Goal: Task Accomplishment & Management: Manage account settings

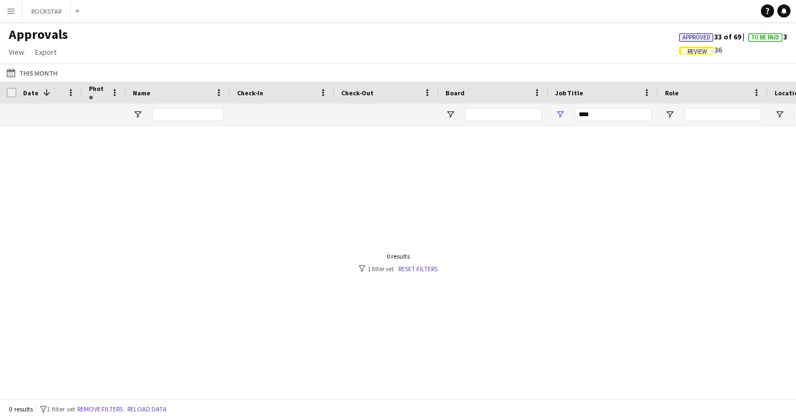
click at [11, 14] on app-icon "Menu" at bounding box center [11, 11] width 9 height 9
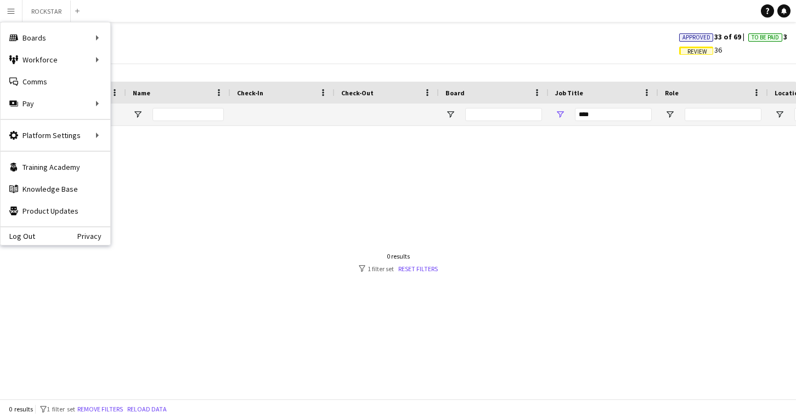
click at [11, 14] on app-icon "Menu" at bounding box center [11, 11] width 9 height 9
click at [137, 55] on link "My Workforce" at bounding box center [166, 60] width 110 height 22
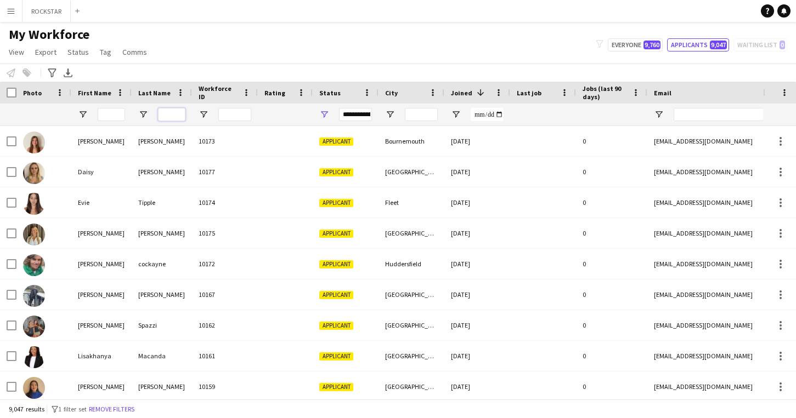
click at [177, 116] on input "Last Name Filter Input" at bounding box center [171, 114] width 27 height 13
type input "******"
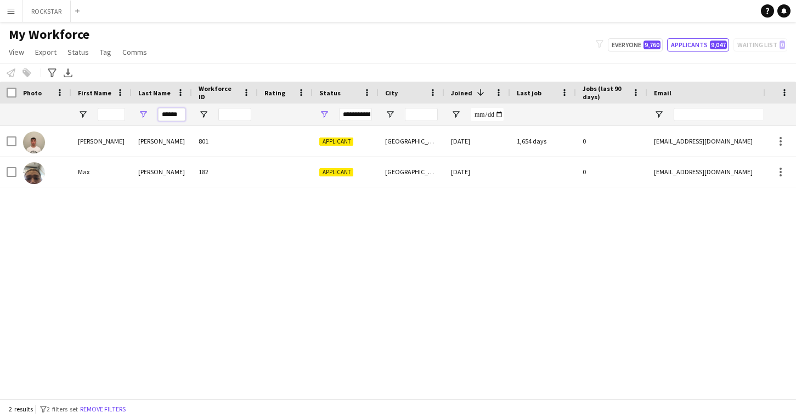
drag, startPoint x: 178, startPoint y: 113, endPoint x: 128, endPoint y: 113, distance: 49.9
click at [128, 113] on div "**********" at bounding box center [594, 115] width 1189 height 22
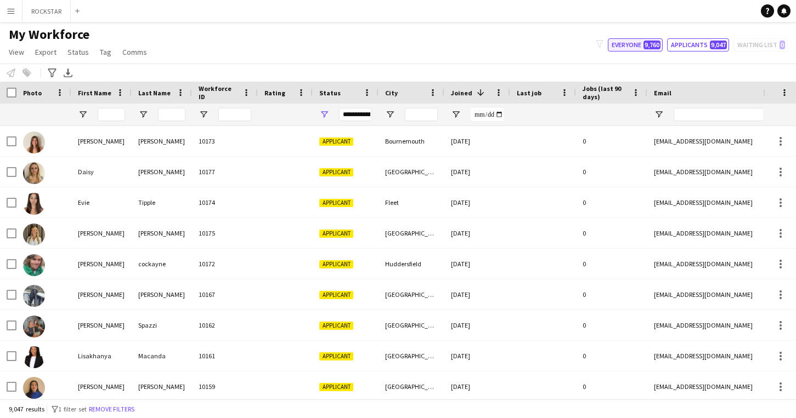
click at [647, 47] on span "9,760" at bounding box center [651, 45] width 17 height 9
type input "**********"
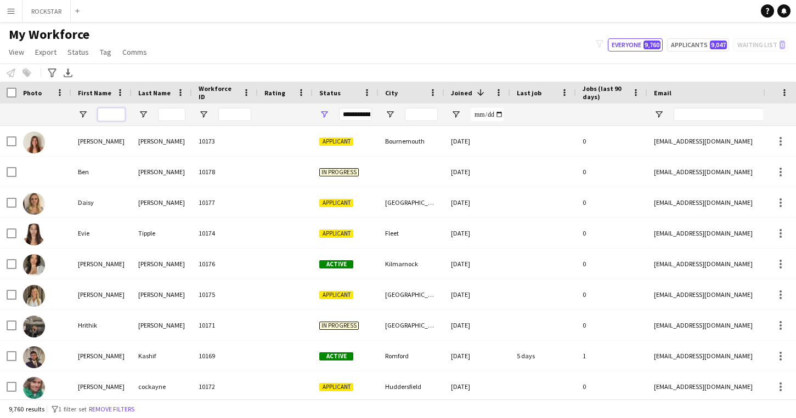
click at [110, 121] on input "First Name Filter Input" at bounding box center [111, 114] width 27 height 13
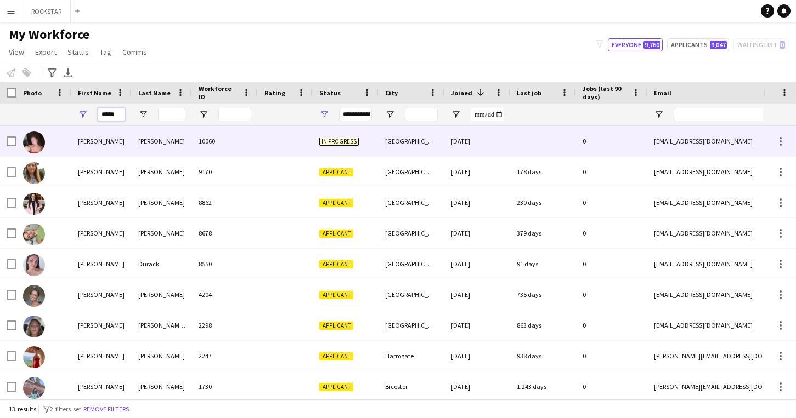
type input "*****"
click at [113, 145] on div "[PERSON_NAME]" at bounding box center [101, 141] width 60 height 30
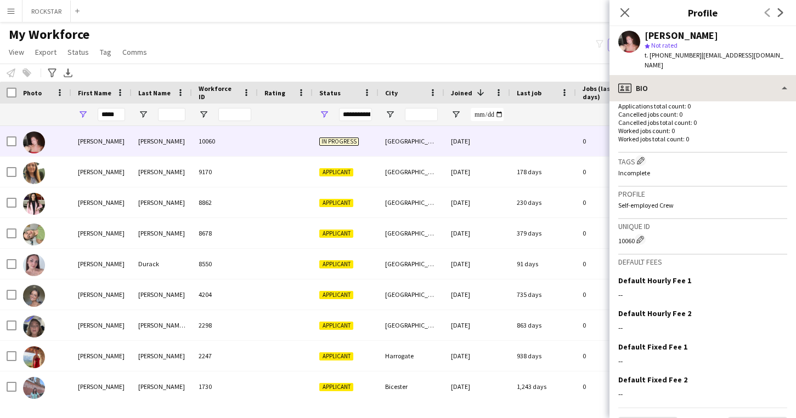
scroll to position [281, 0]
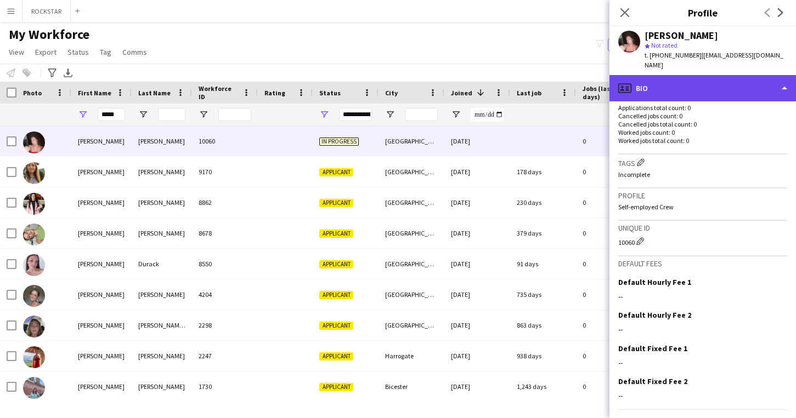
click at [740, 75] on div "profile Bio" at bounding box center [702, 88] width 186 height 26
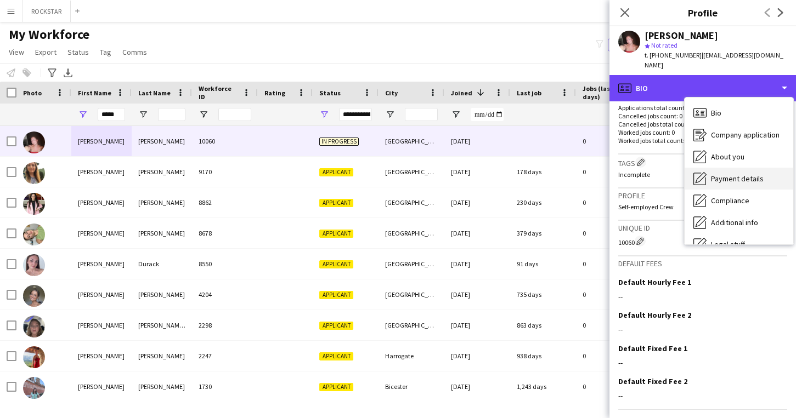
scroll to position [59, 0]
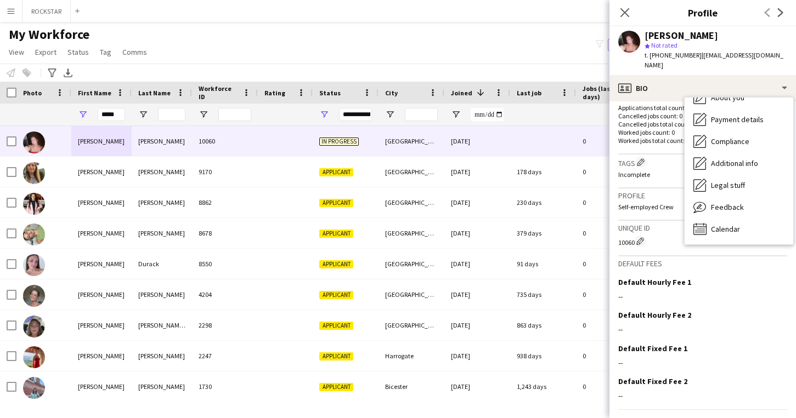
click at [664, 120] on p "Cancelled jobs total count: 0" at bounding box center [702, 124] width 169 height 8
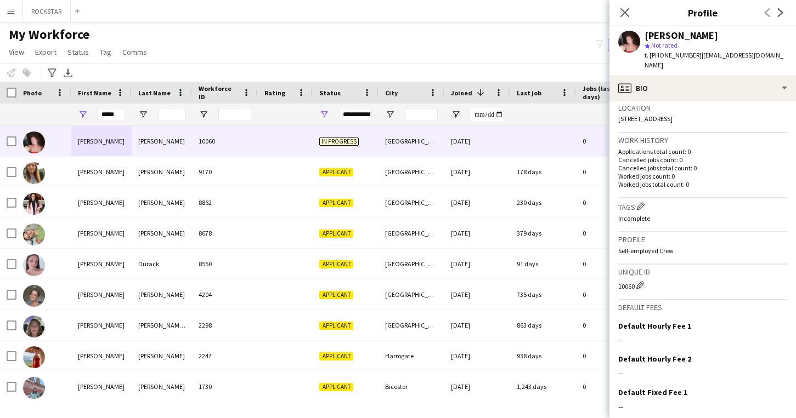
scroll to position [0, 0]
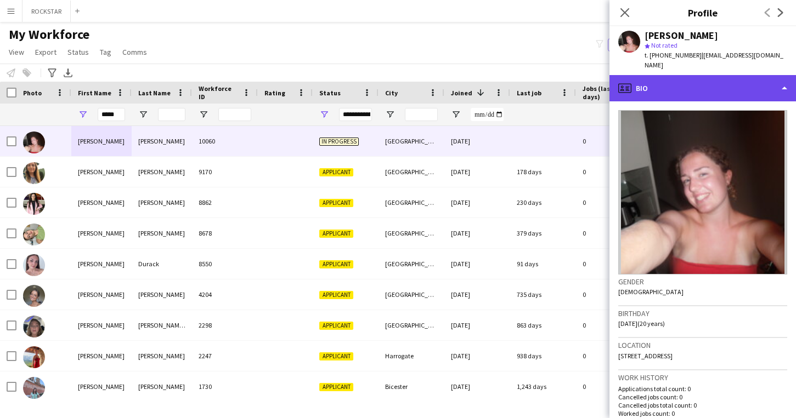
click at [725, 79] on div "profile Bio" at bounding box center [702, 88] width 186 height 26
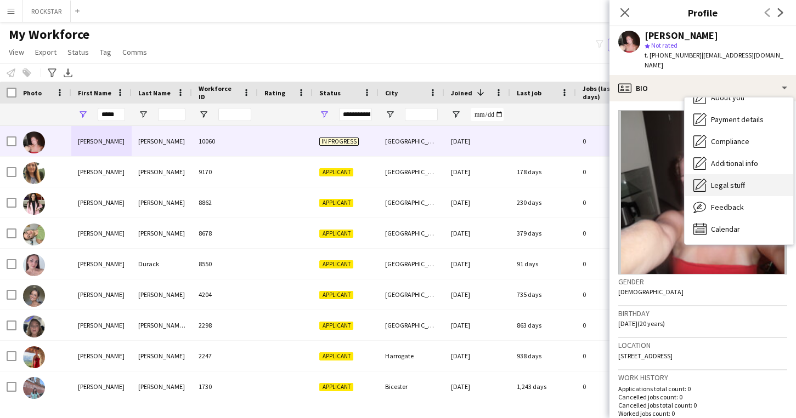
click at [724, 180] on span "Legal stuff" at bounding box center [728, 185] width 34 height 10
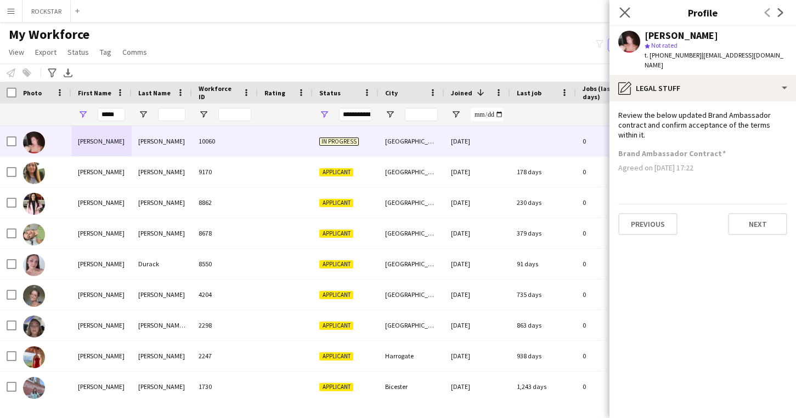
click at [629, 8] on icon "Close pop-in" at bounding box center [624, 12] width 10 height 10
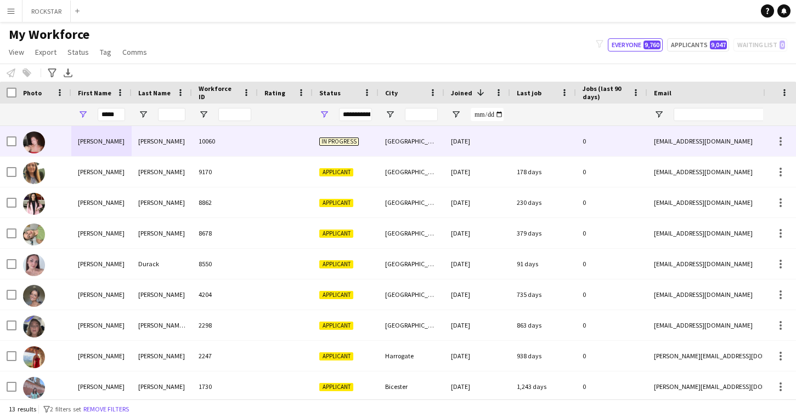
click at [448, 140] on div "05-09-2025" at bounding box center [477, 141] width 66 height 30
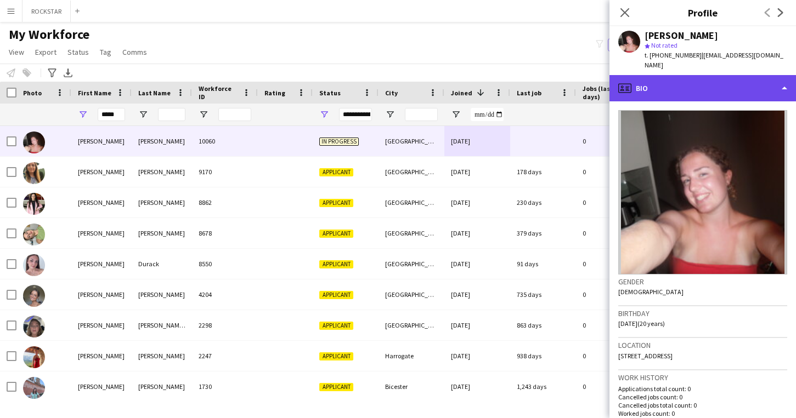
click at [755, 84] on div "profile Bio" at bounding box center [702, 88] width 186 height 26
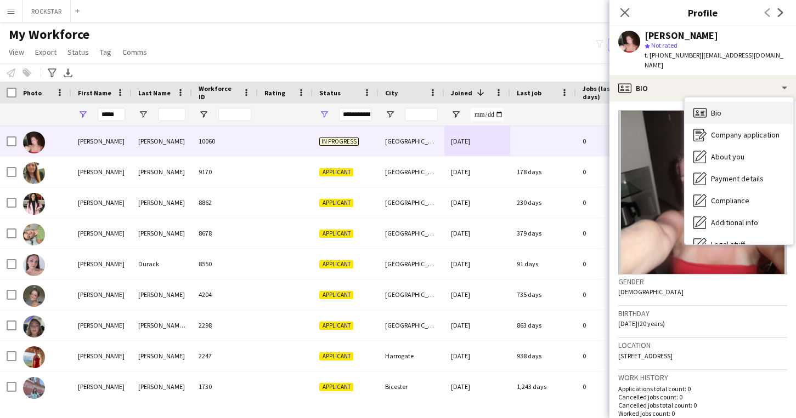
click at [741, 102] on div "Bio Bio" at bounding box center [738, 113] width 109 height 22
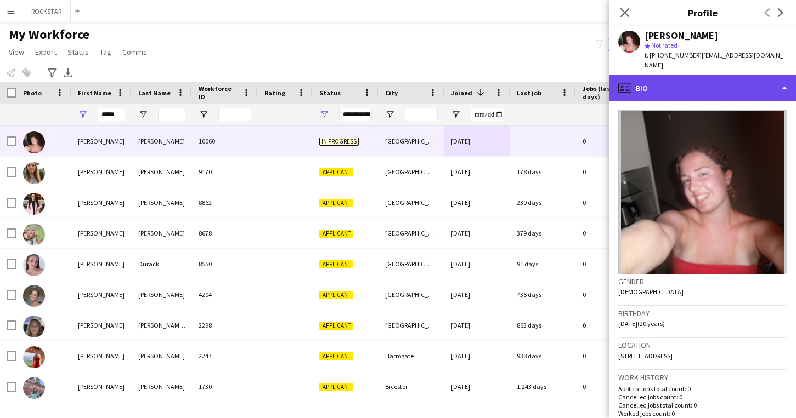
click at [736, 75] on div "profile Bio" at bounding box center [702, 88] width 186 height 26
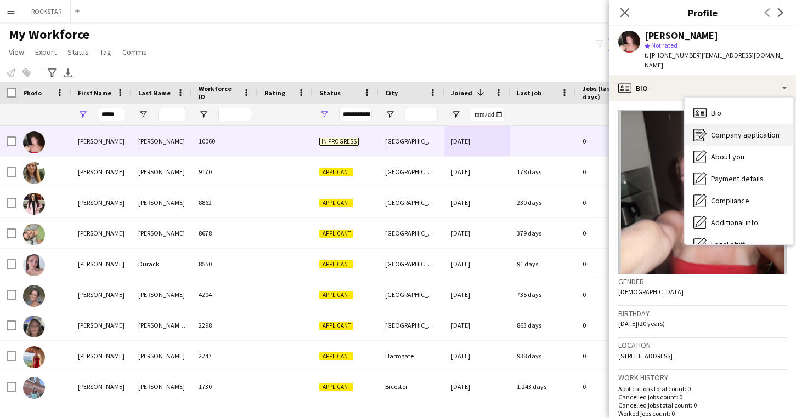
click at [730, 130] on span "Company application" at bounding box center [745, 135] width 69 height 10
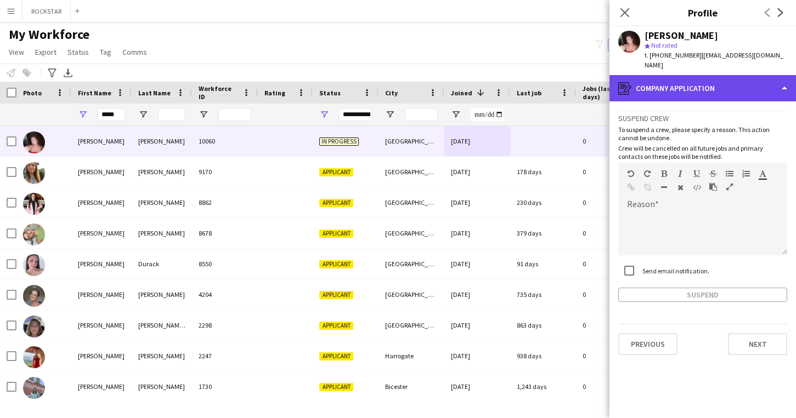
click at [726, 75] on div "register Company application" at bounding box center [702, 88] width 186 height 26
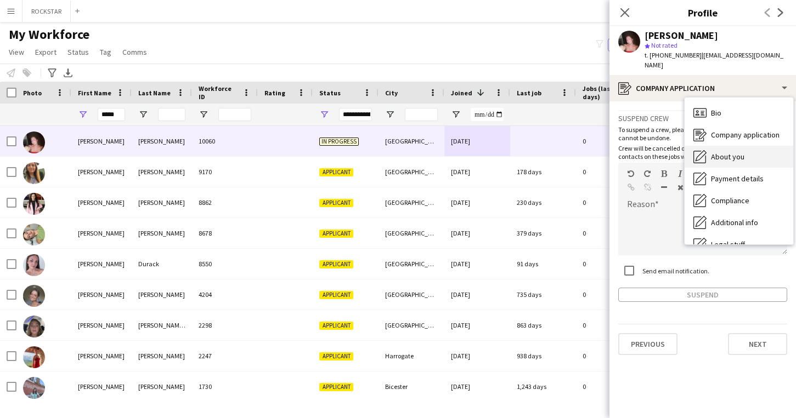
click at [720, 152] on span "About you" at bounding box center [727, 157] width 33 height 10
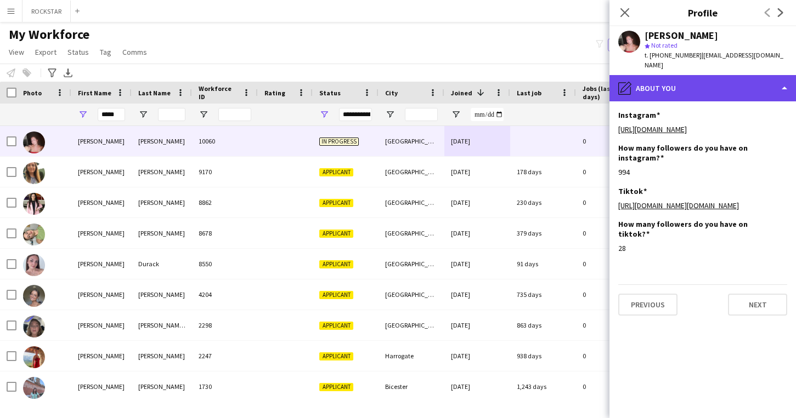
click at [725, 87] on div "pencil4 About you" at bounding box center [702, 88] width 186 height 26
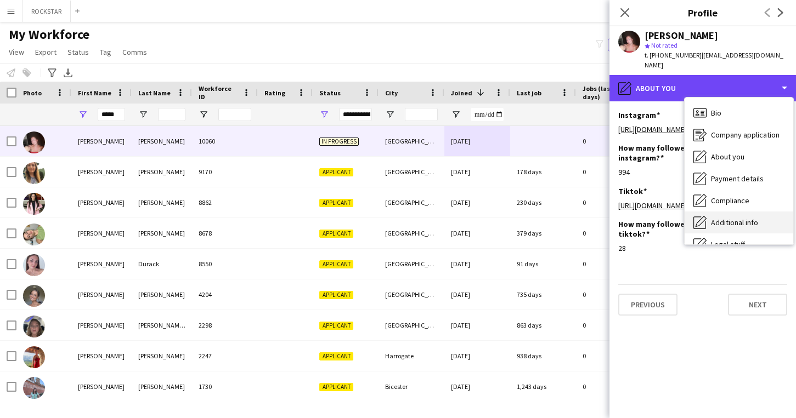
scroll to position [59, 0]
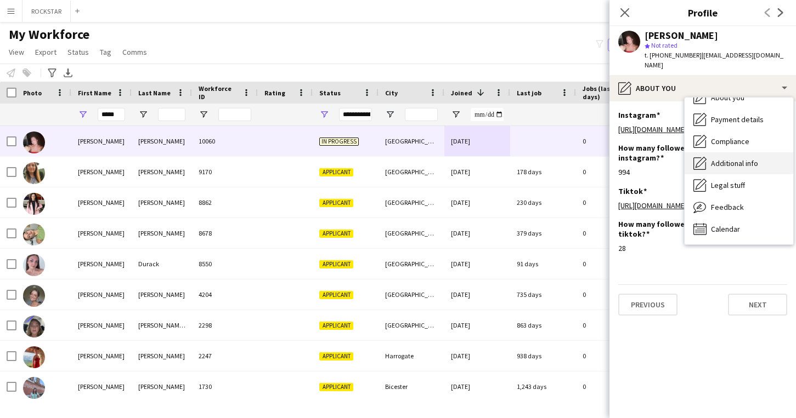
click at [746, 158] on span "Additional info" at bounding box center [734, 163] width 47 height 10
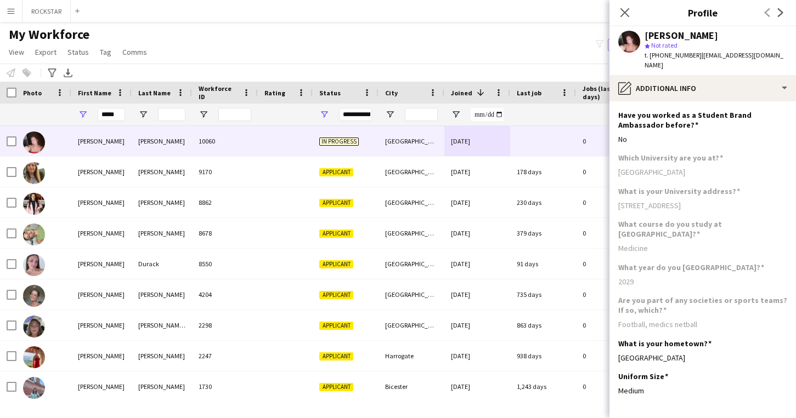
scroll to position [29, 0]
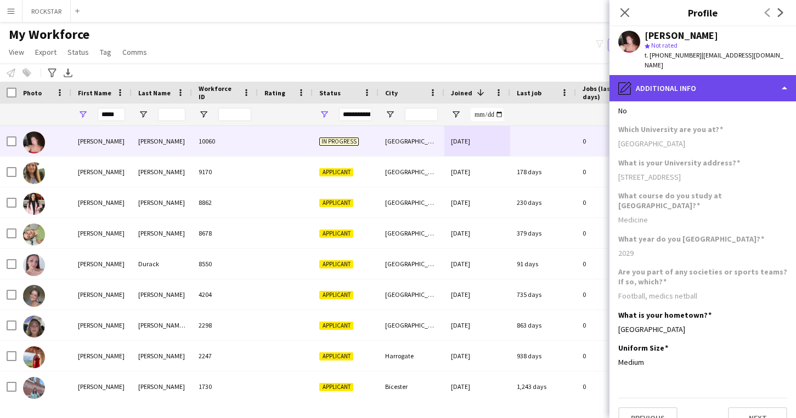
click at [749, 75] on div "pencil4 Additional info" at bounding box center [702, 88] width 186 height 26
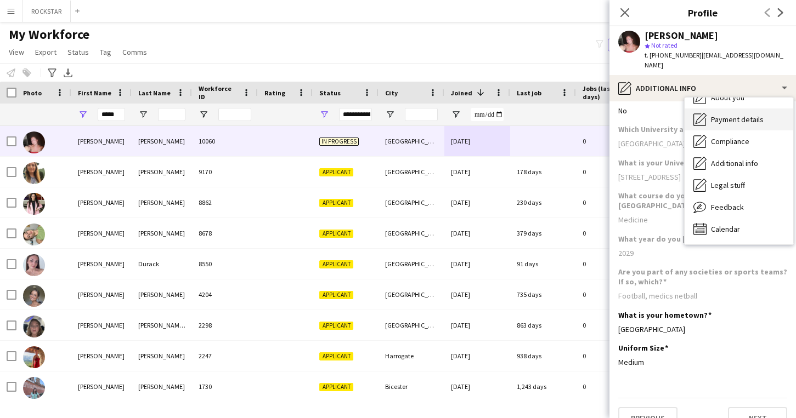
click at [748, 115] on span "Payment details" at bounding box center [737, 120] width 53 height 10
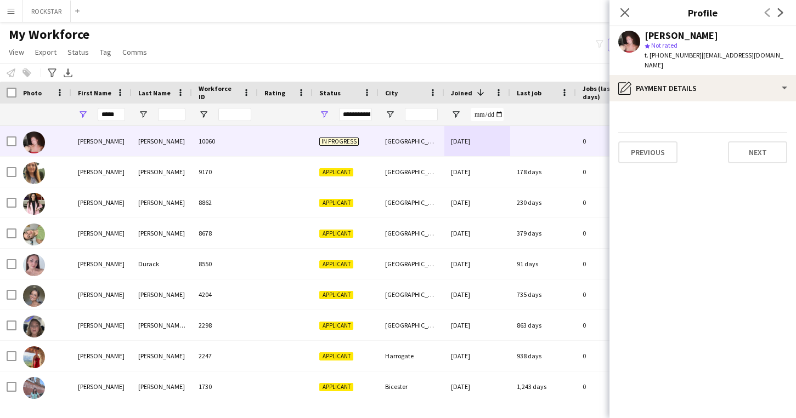
click at [11, 14] on app-icon "Menu" at bounding box center [11, 11] width 9 height 9
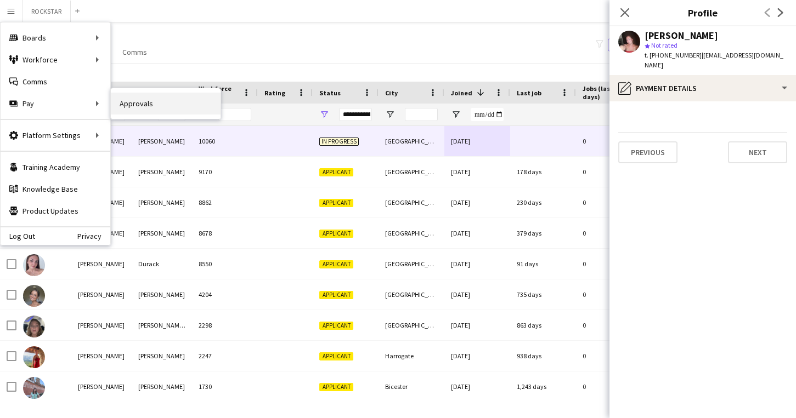
click at [131, 104] on link "Approvals" at bounding box center [166, 104] width 110 height 22
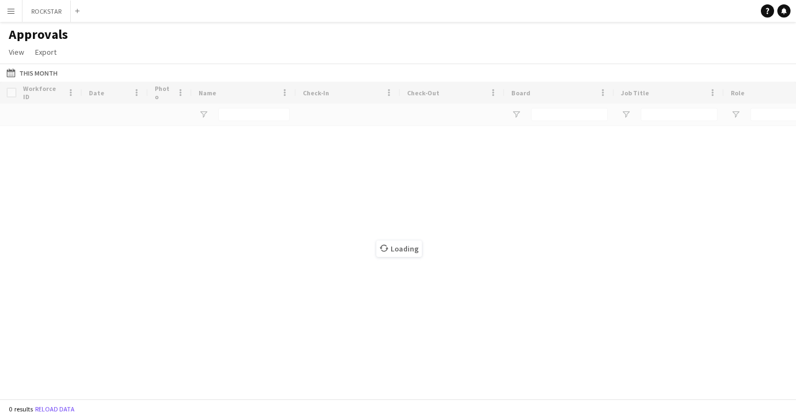
type input "****"
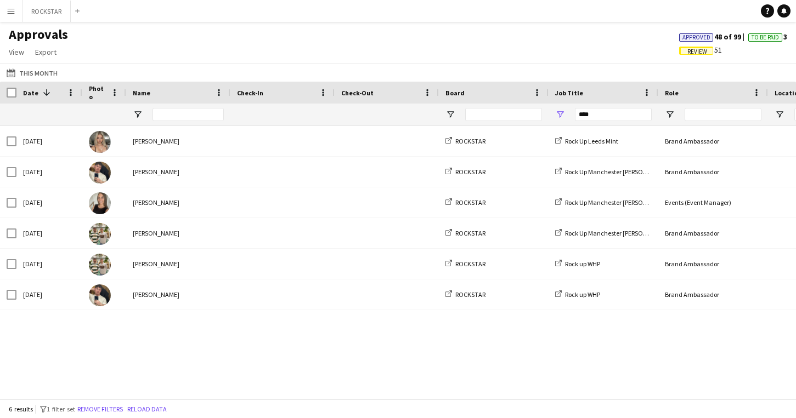
click at [140, 133] on div "[PERSON_NAME]" at bounding box center [178, 141] width 104 height 30
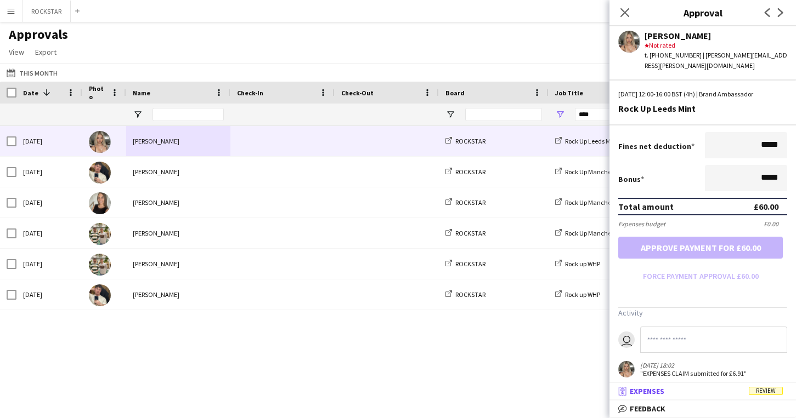
click at [707, 394] on mat-panel-title "receipt Expenses Review" at bounding box center [700, 392] width 182 height 10
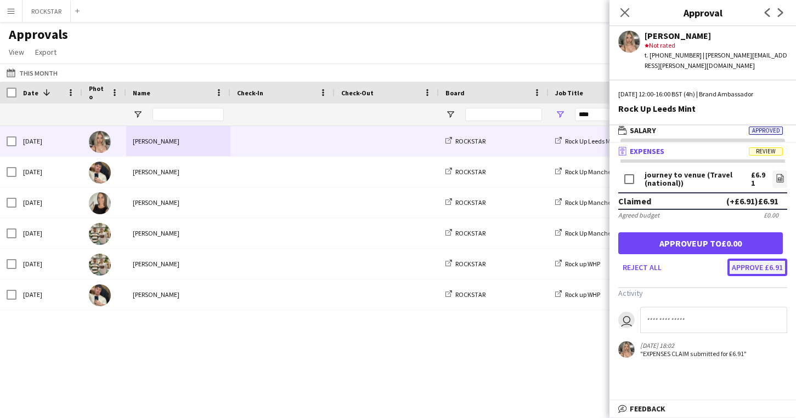
click at [758, 265] on button "Approve £6.91" at bounding box center [757, 268] width 60 height 18
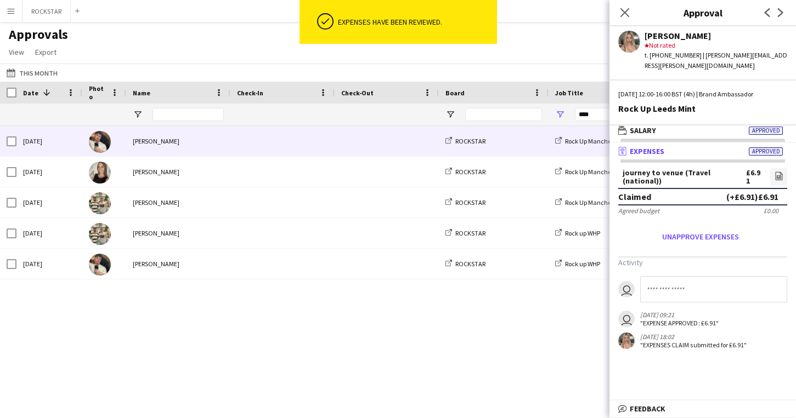
click at [385, 133] on span at bounding box center [386, 141] width 91 height 30
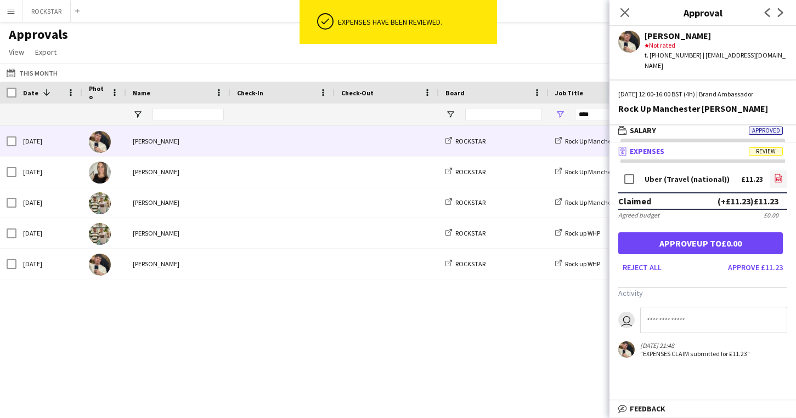
click at [778, 174] on app-icon "file-image" at bounding box center [778, 179] width 9 height 11
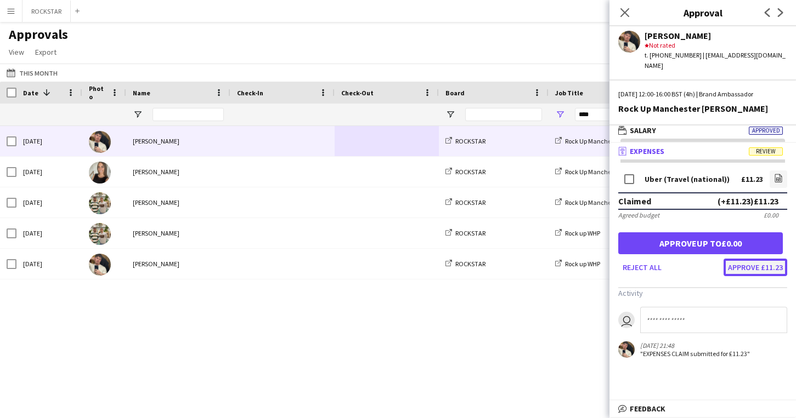
click at [775, 260] on button "Approve £11.23" at bounding box center [755, 268] width 64 height 18
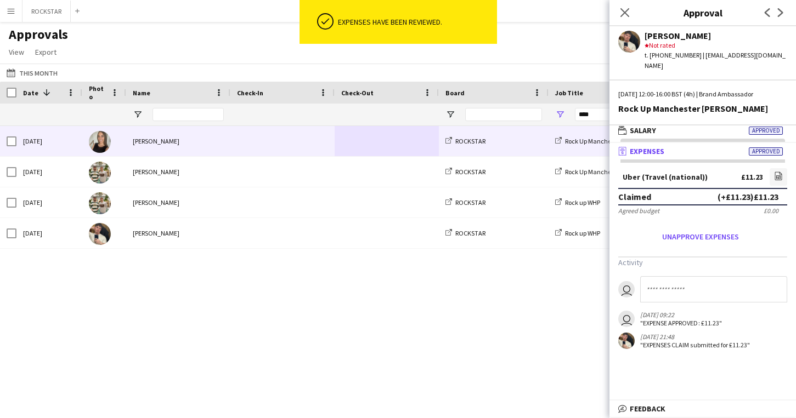
click at [310, 152] on span at bounding box center [282, 141] width 91 height 30
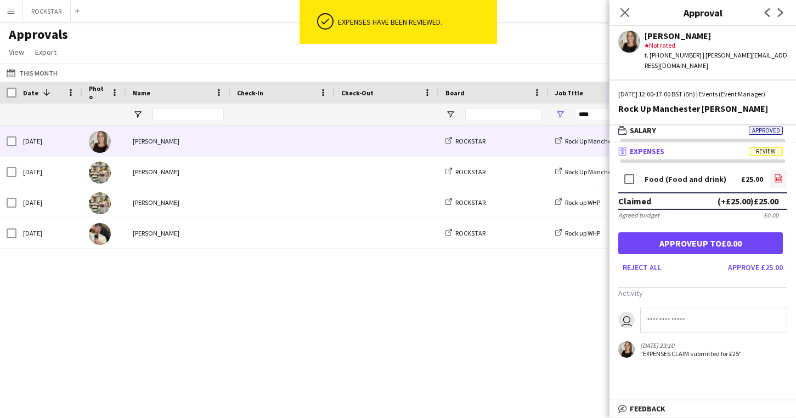
click at [777, 180] on icon "file-image" at bounding box center [778, 178] width 9 height 9
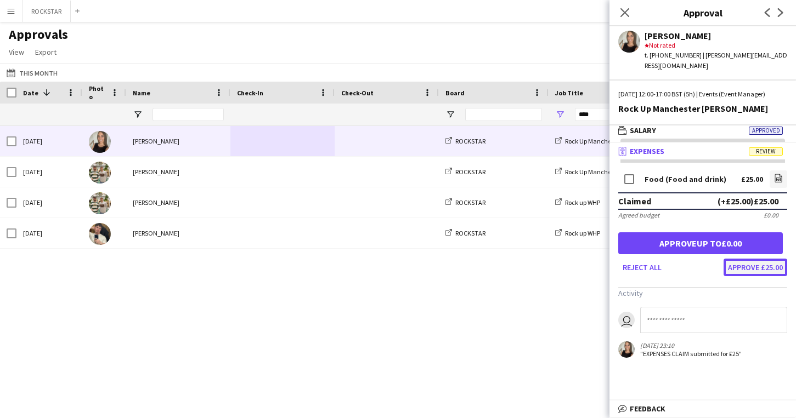
click at [751, 273] on button "Approve £25.00" at bounding box center [755, 268] width 64 height 18
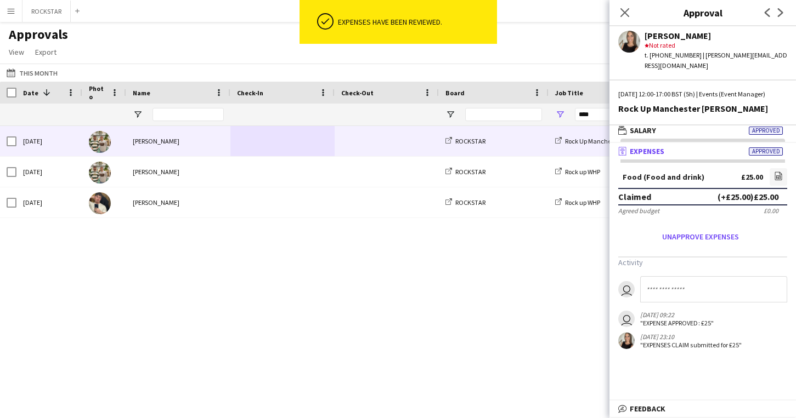
click at [405, 144] on span at bounding box center [386, 141] width 91 height 30
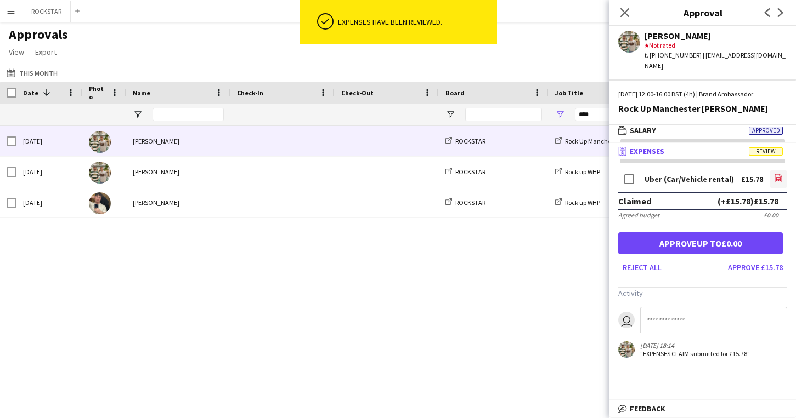
click at [778, 174] on icon "file-image" at bounding box center [778, 178] width 9 height 9
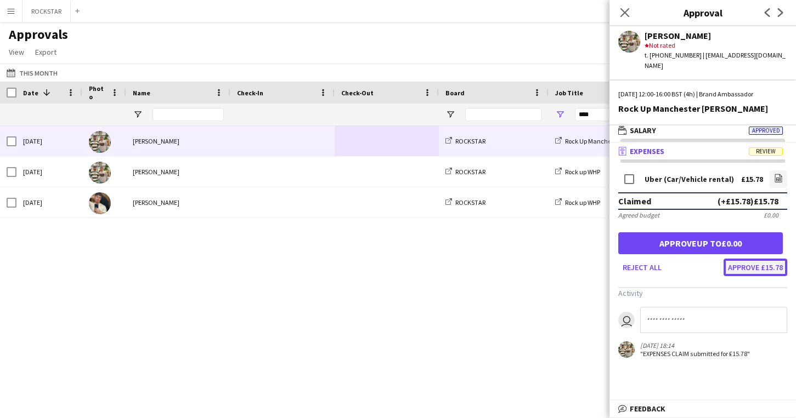
click at [741, 259] on button "Approve £15.78" at bounding box center [755, 268] width 64 height 18
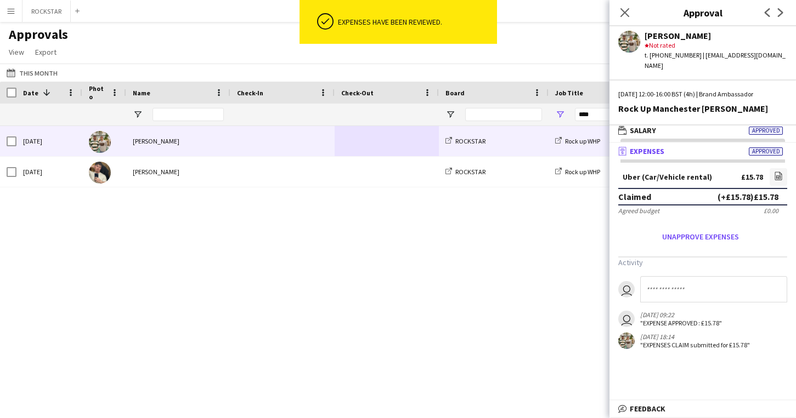
click at [340, 146] on div at bounding box center [386, 141] width 104 height 30
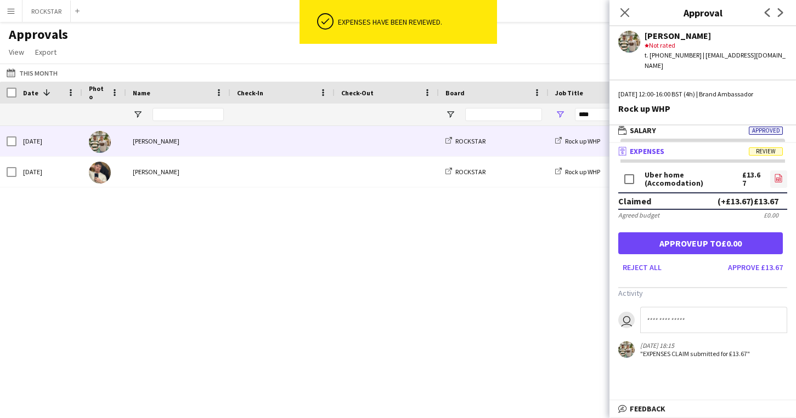
click at [776, 174] on icon "file-image" at bounding box center [778, 178] width 9 height 9
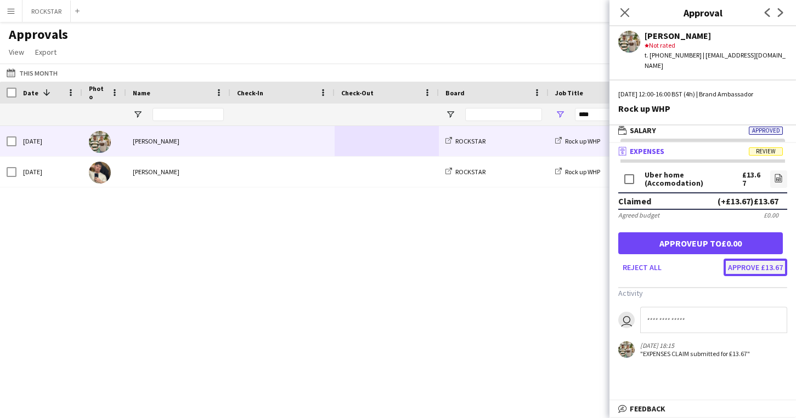
click at [770, 264] on button "Approve £13.67" at bounding box center [755, 268] width 64 height 18
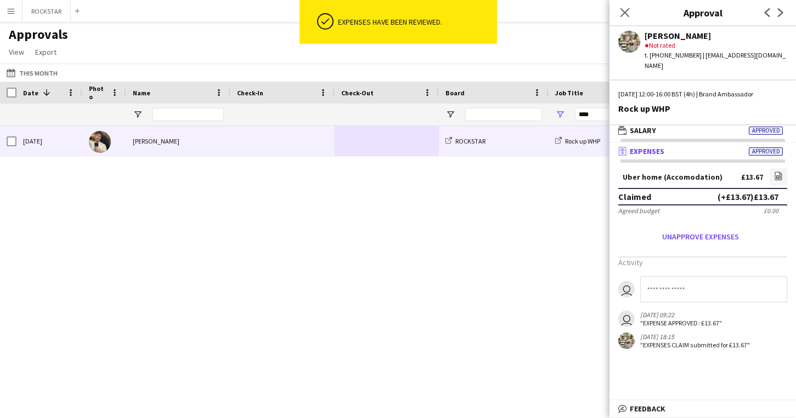
click at [399, 141] on span at bounding box center [386, 141] width 91 height 30
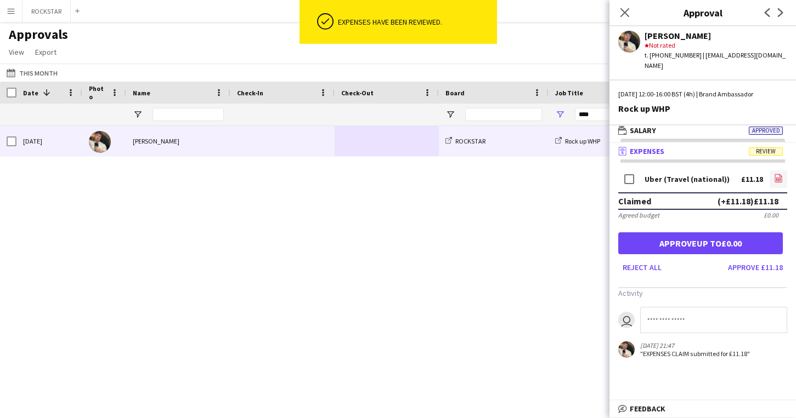
click at [781, 174] on icon "file-image" at bounding box center [778, 178] width 9 height 9
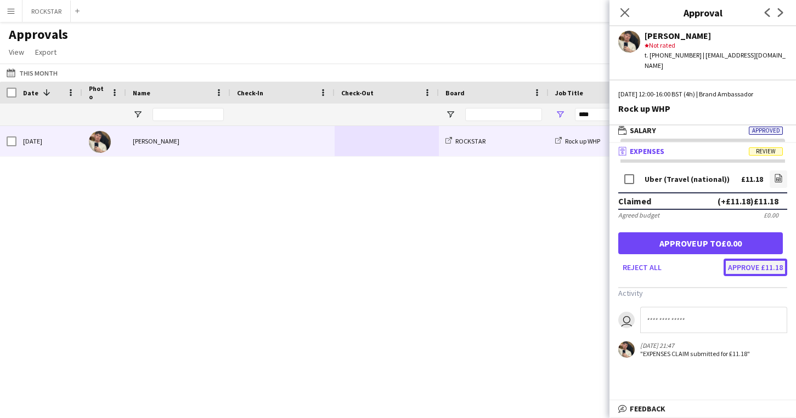
click at [744, 264] on button "Approve £11.18" at bounding box center [755, 268] width 64 height 18
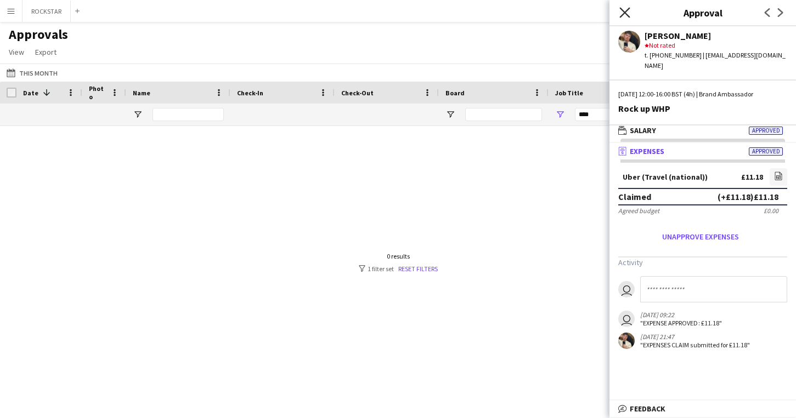
click at [628, 10] on icon "Close pop-in" at bounding box center [624, 12] width 10 height 10
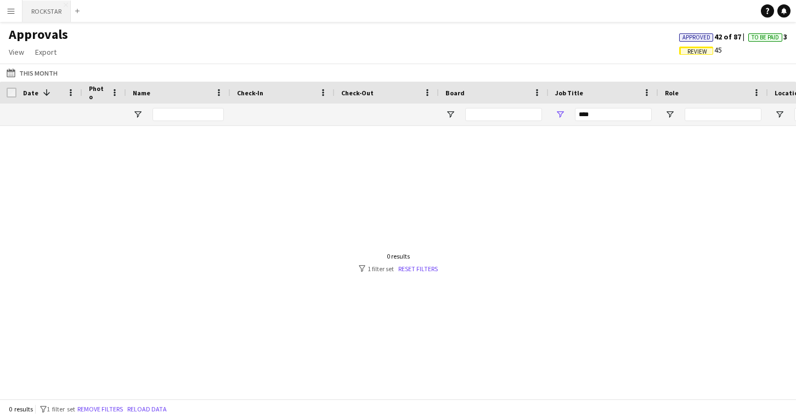
click at [50, 9] on button "ROCKSTAR Close" at bounding box center [46, 11] width 48 height 21
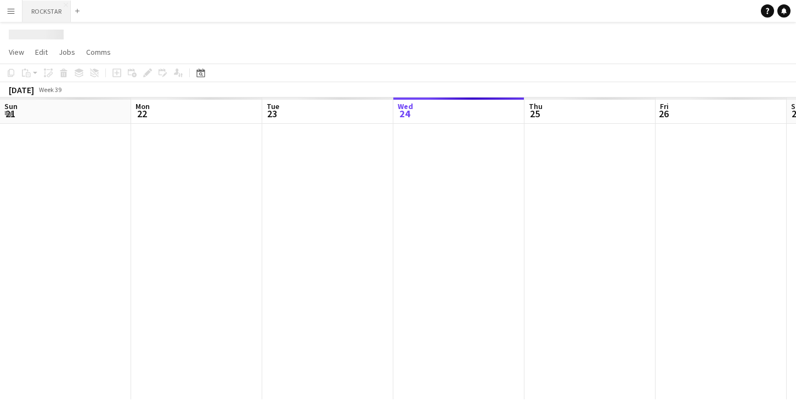
scroll to position [0, 262]
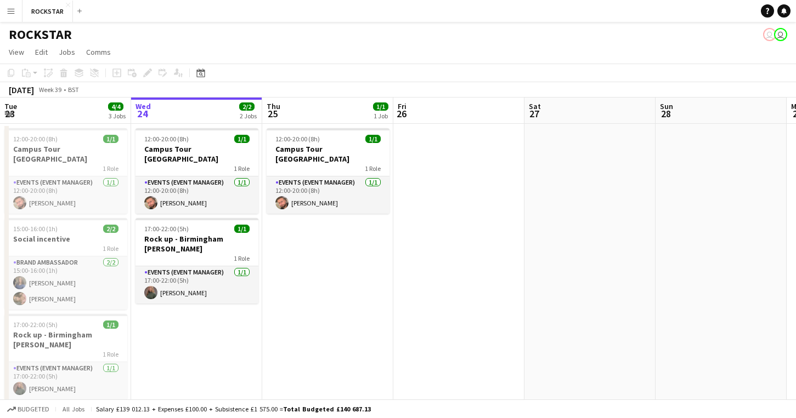
click at [12, 14] on app-icon "Menu" at bounding box center [11, 11] width 9 height 9
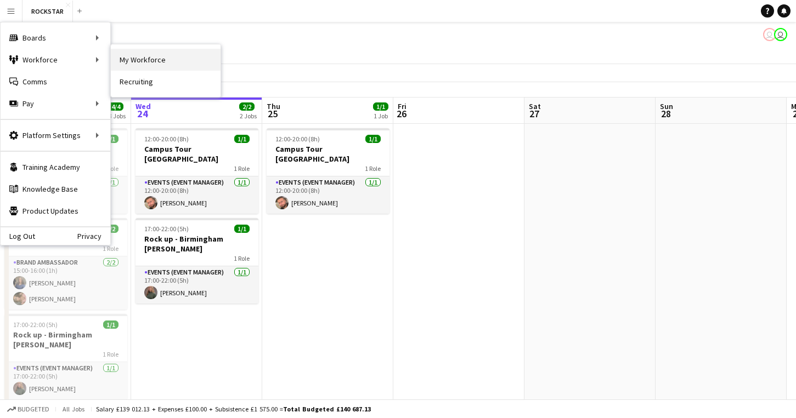
click at [122, 59] on link "My Workforce" at bounding box center [166, 60] width 110 height 22
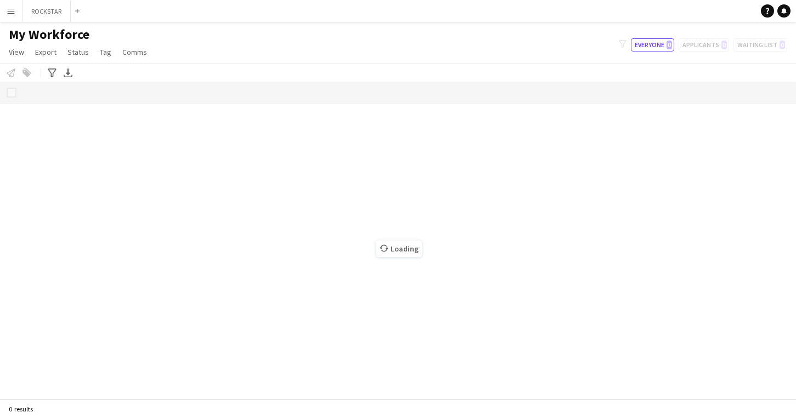
click at [711, 48] on div "filter-1 Everyone 0 Applicants 0 Waiting list 0" at bounding box center [703, 44] width 186 height 13
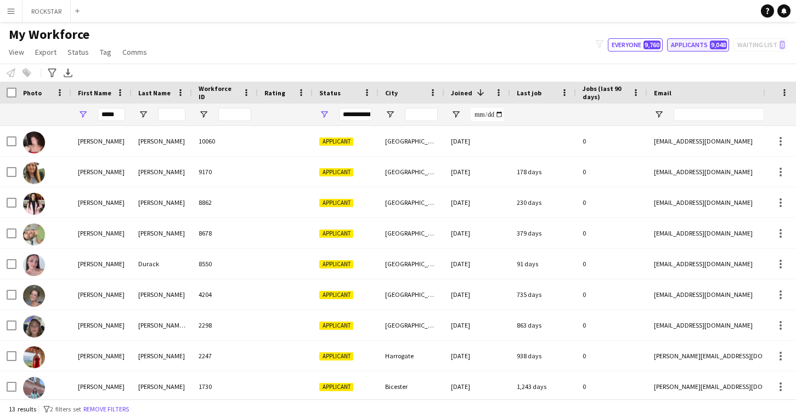
click at [711, 47] on span "9,048" at bounding box center [717, 45] width 17 height 9
type input "**********"
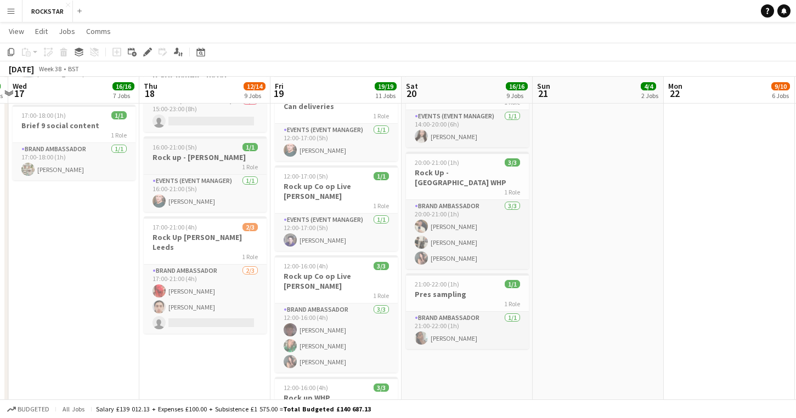
scroll to position [638, 0]
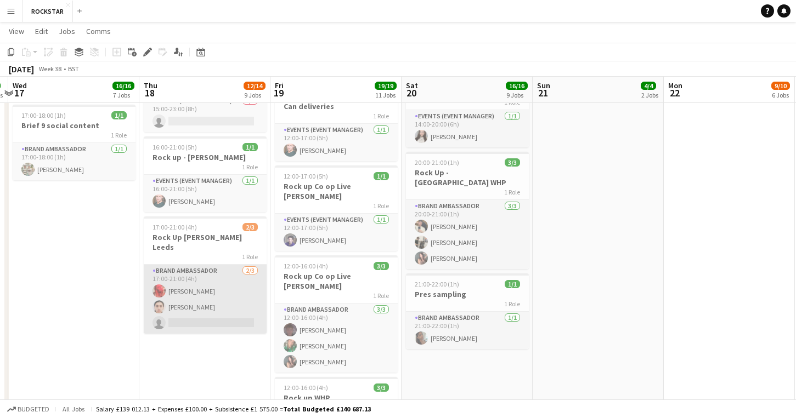
click at [191, 280] on app-card-role "Brand Ambassador [DATE] 17:00-21:00 (4h) [PERSON_NAME] [PERSON_NAME] single-neu…" at bounding box center [205, 299] width 123 height 69
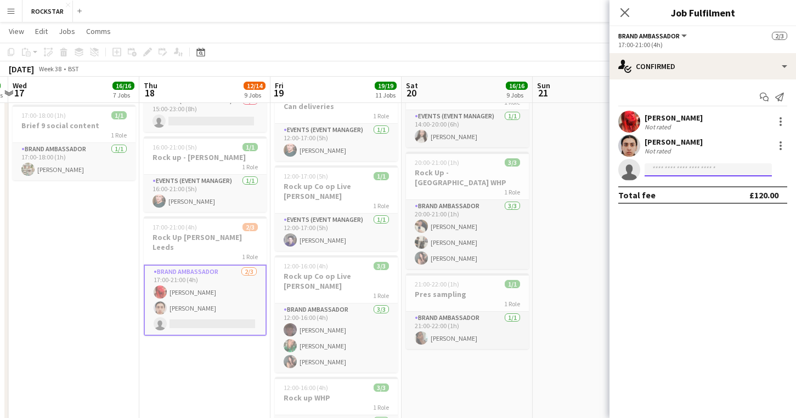
click at [675, 170] on input at bounding box center [707, 169] width 127 height 13
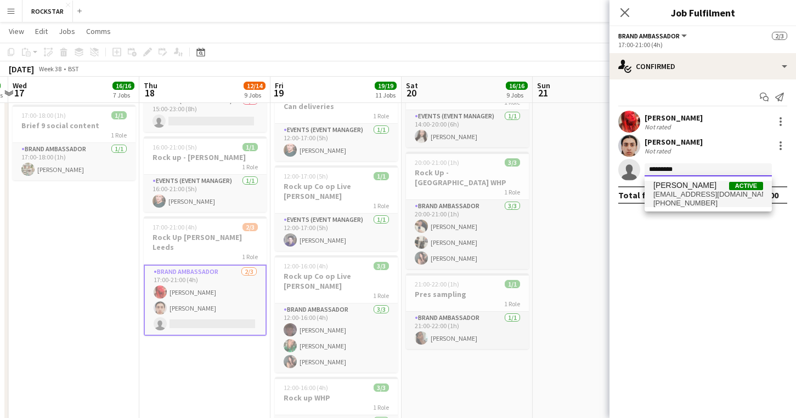
type input "*********"
click at [700, 200] on span "[PHONE_NUMBER]" at bounding box center [708, 203] width 110 height 9
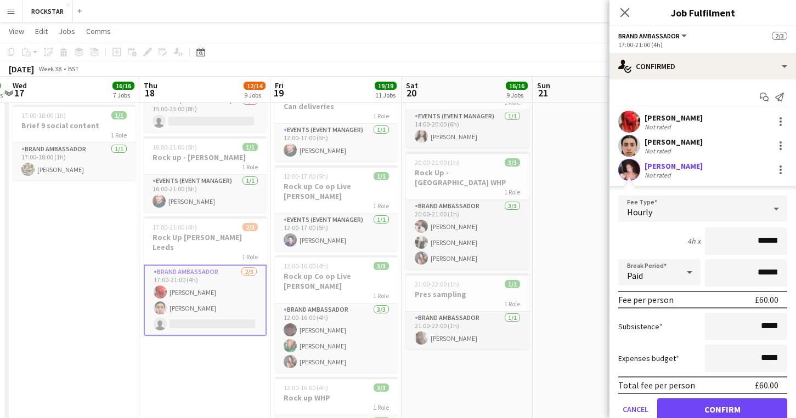
scroll to position [43, 0]
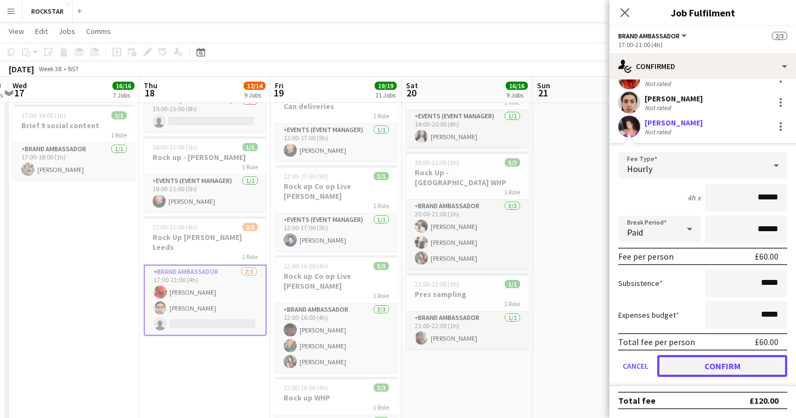
click at [688, 366] on button "Confirm" at bounding box center [722, 366] width 130 height 22
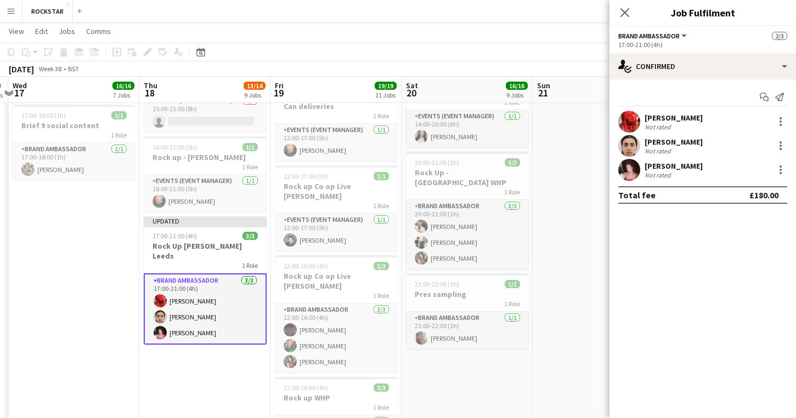
scroll to position [0, 0]
click at [626, 8] on icon "Close pop-in" at bounding box center [624, 12] width 10 height 10
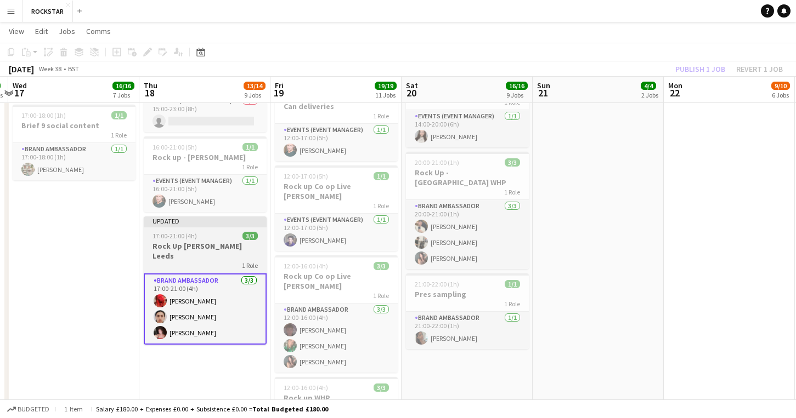
click at [224, 261] on div "1 Role" at bounding box center [205, 265] width 123 height 9
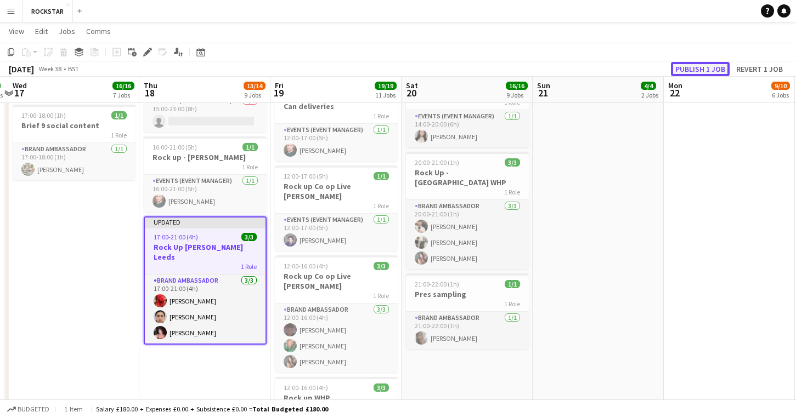
click at [686, 70] on button "Publish 1 job" at bounding box center [700, 69] width 59 height 14
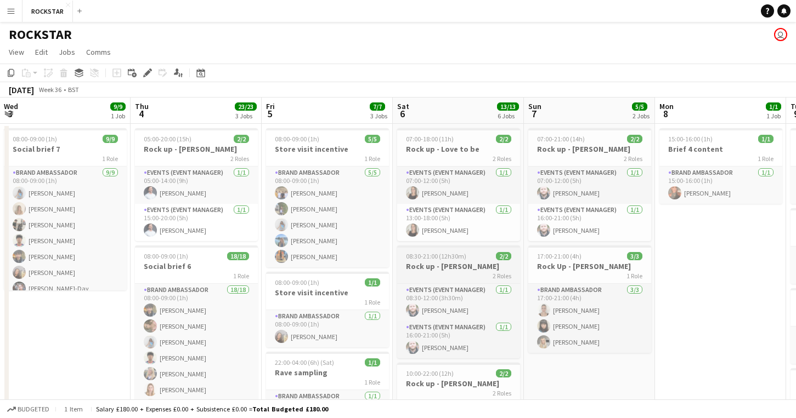
scroll to position [3, 0]
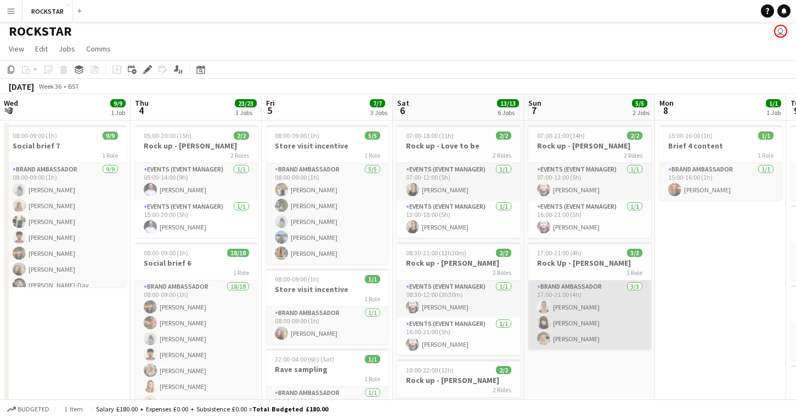
click at [599, 337] on app-card-role "Brand Ambassador [DATE] 17:00-21:00 (4h) [PERSON_NAME] [PERSON_NAME] [PERSON_NA…" at bounding box center [589, 315] width 123 height 69
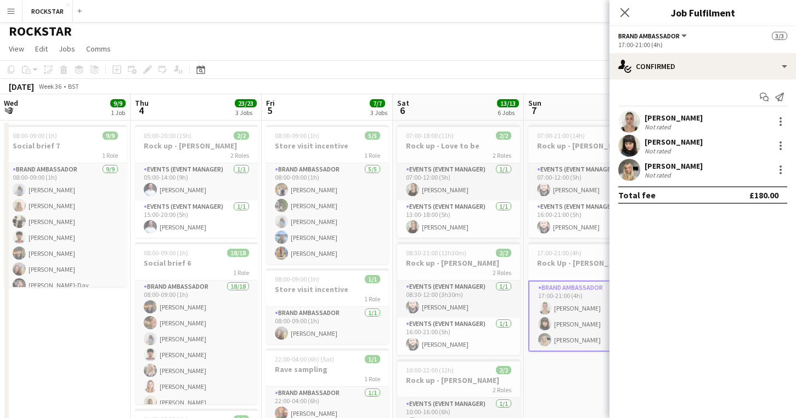
click at [671, 175] on div "Not rated" at bounding box center [658, 175] width 29 height 8
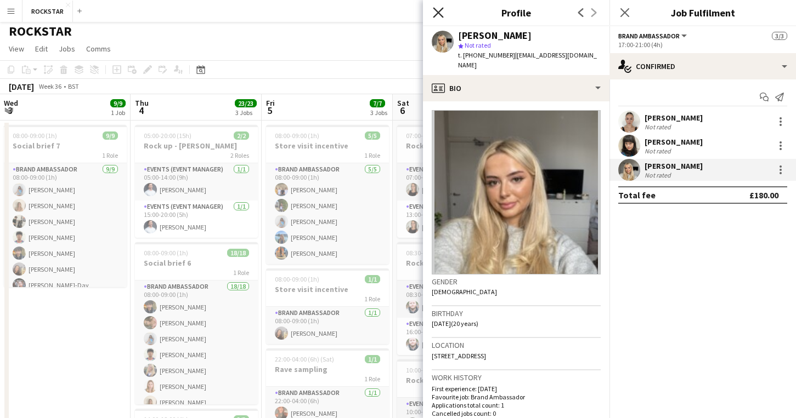
click at [441, 14] on icon "Close pop-in" at bounding box center [438, 12] width 10 height 10
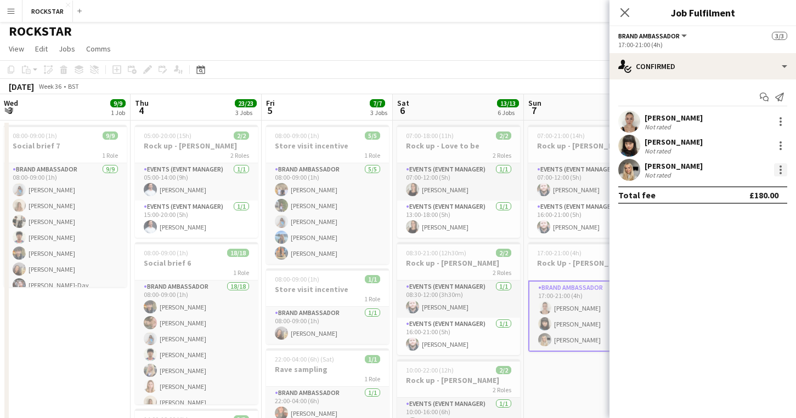
click at [777, 173] on div at bounding box center [780, 169] width 13 height 13
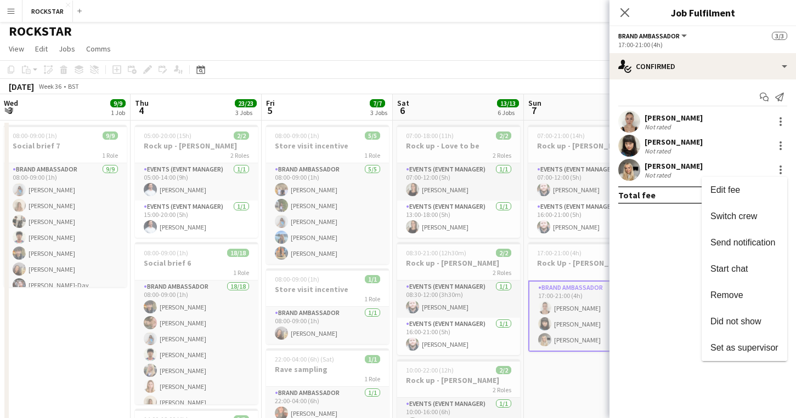
click at [658, 167] on div at bounding box center [398, 209] width 796 height 418
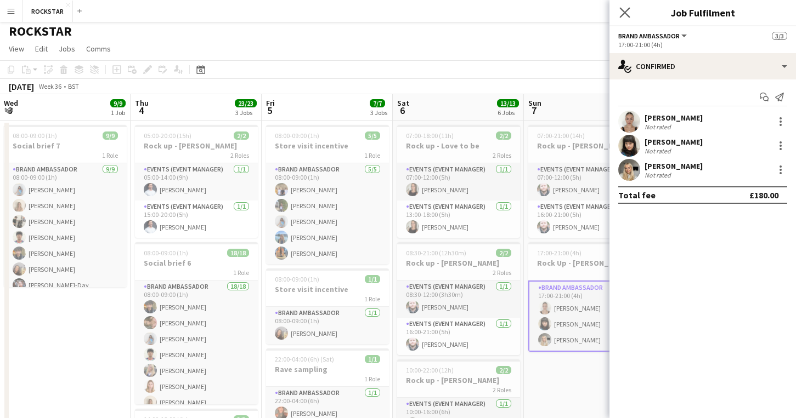
click at [624, 7] on app-icon "Close pop-in" at bounding box center [625, 13] width 16 height 16
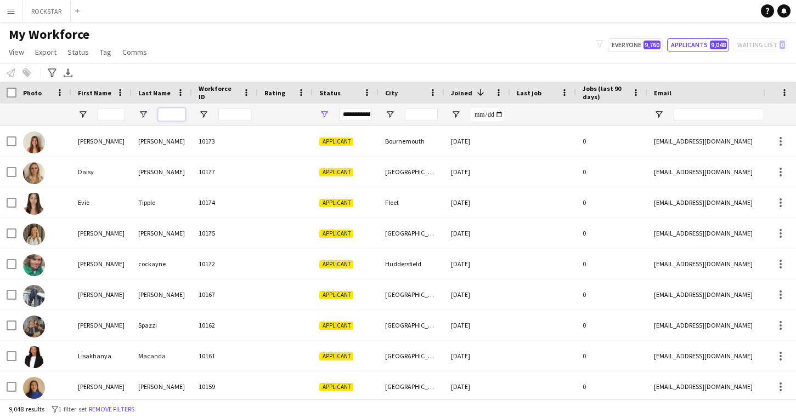
click at [167, 117] on input "Last Name Filter Input" at bounding box center [171, 114] width 27 height 13
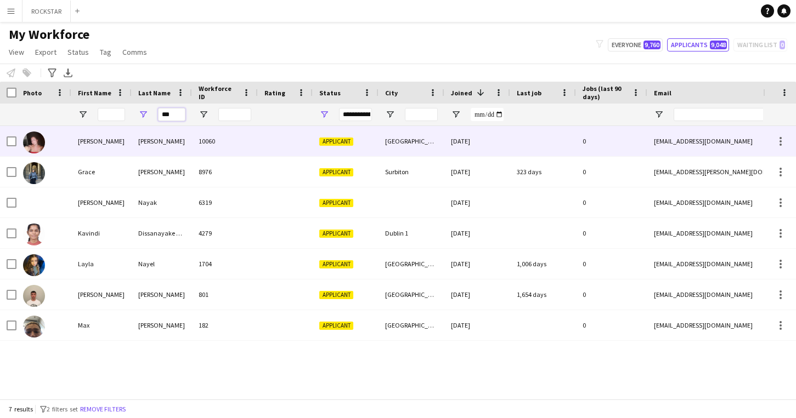
type input "***"
click at [161, 134] on div "[PERSON_NAME]" at bounding box center [162, 141] width 60 height 30
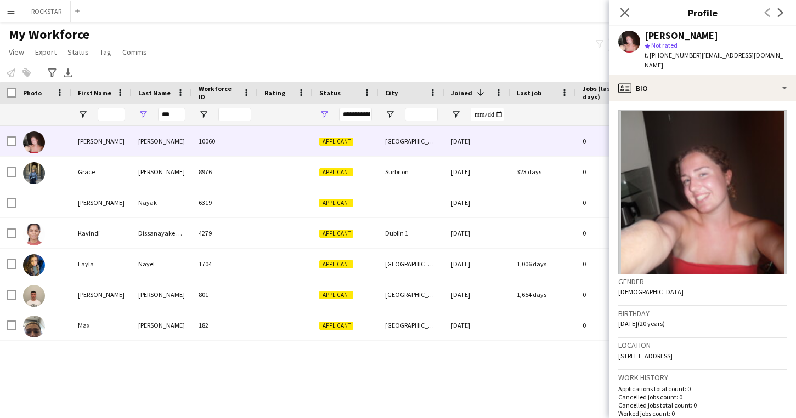
scroll to position [303, 0]
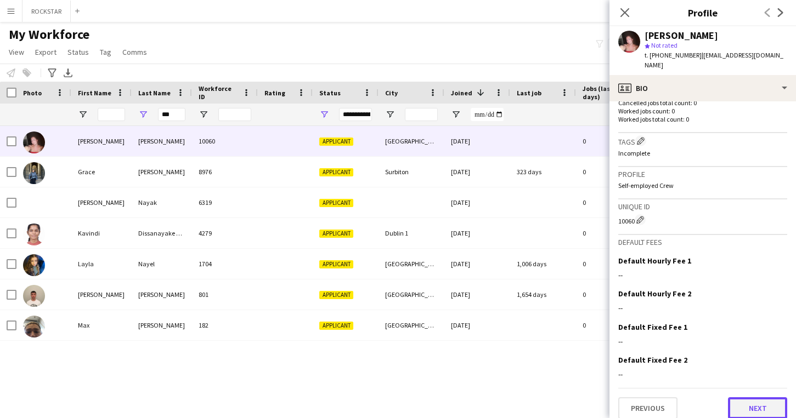
click at [743, 399] on button "Next" at bounding box center [757, 408] width 59 height 22
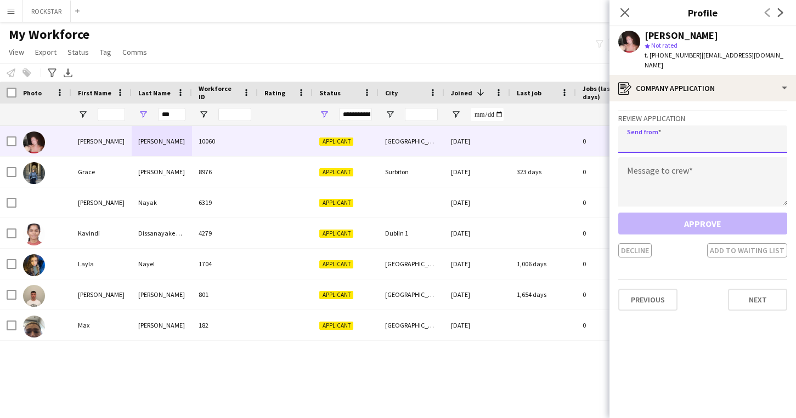
click at [670, 126] on input "email" at bounding box center [702, 139] width 169 height 27
type input "**********"
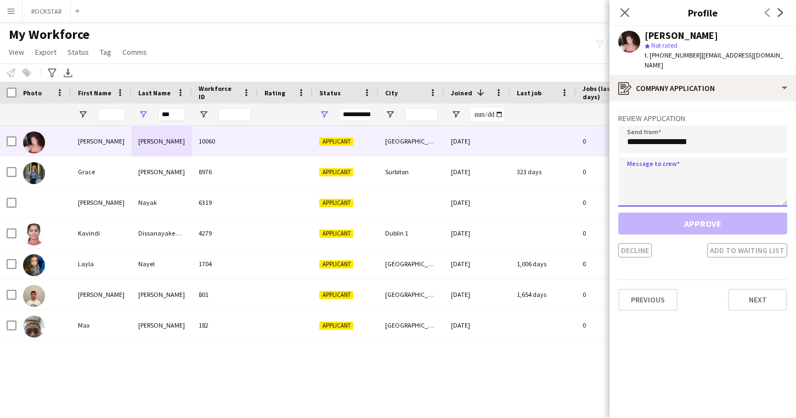
click at [674, 161] on textarea at bounding box center [702, 181] width 169 height 49
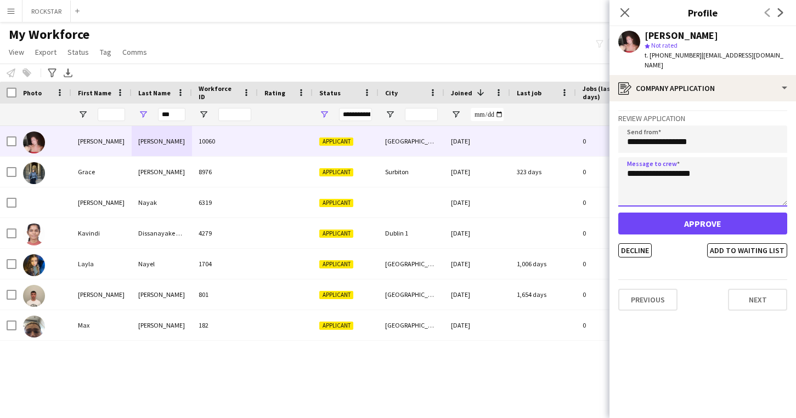
type textarea "**********"
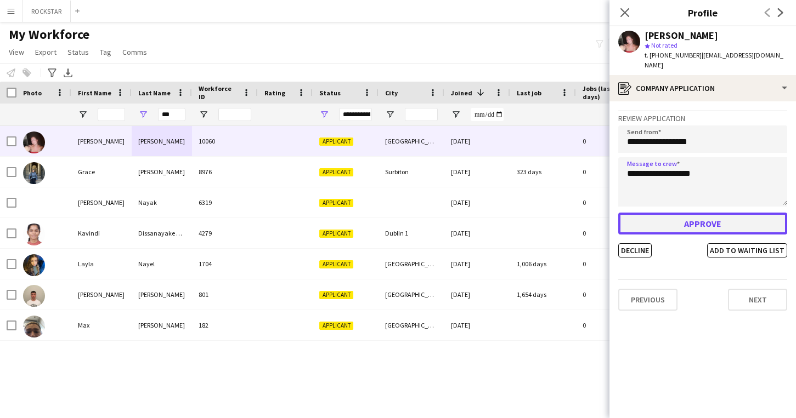
click at [750, 213] on button "Approve" at bounding box center [702, 224] width 169 height 22
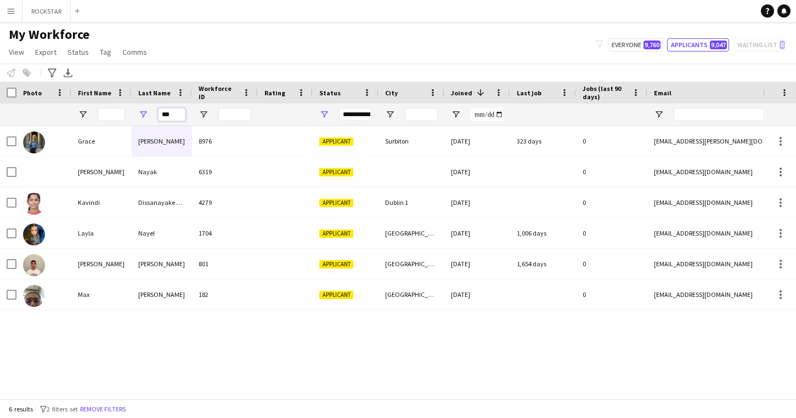
click at [167, 114] on input "***" at bounding box center [171, 114] width 27 height 13
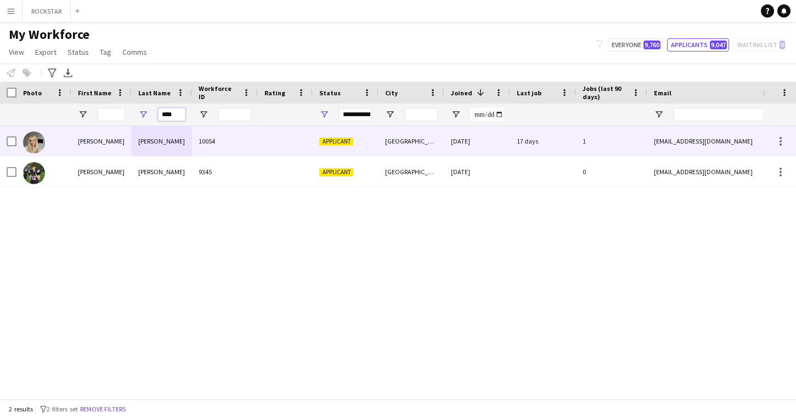
type input "****"
click at [174, 148] on div "Yeomans" at bounding box center [162, 141] width 60 height 30
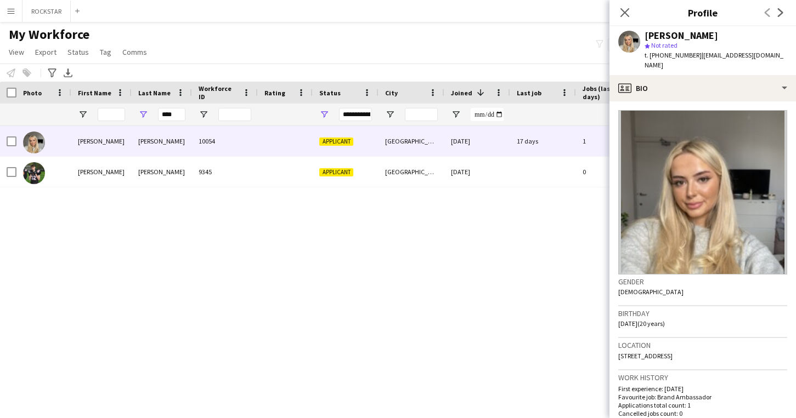
scroll to position [319, 0]
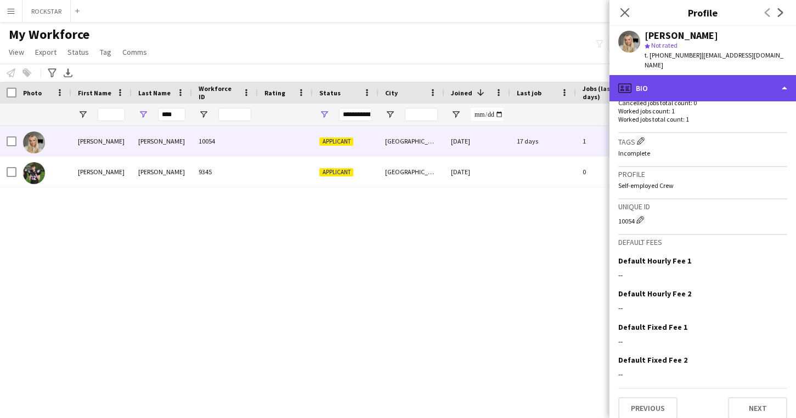
click at [749, 83] on div "profile Bio" at bounding box center [702, 88] width 186 height 26
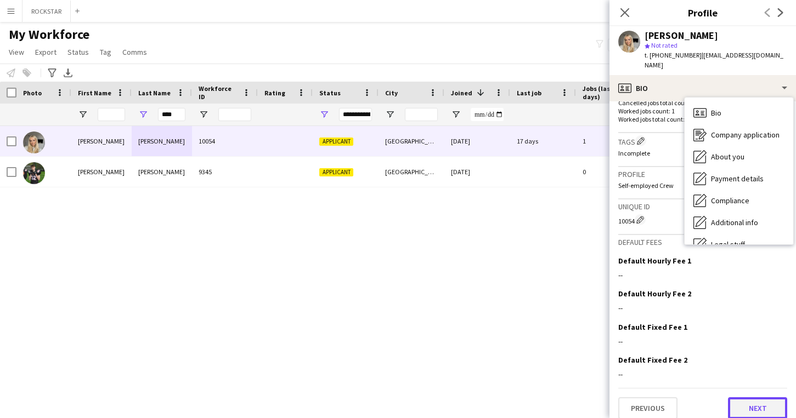
click at [764, 397] on button "Next" at bounding box center [757, 408] width 59 height 22
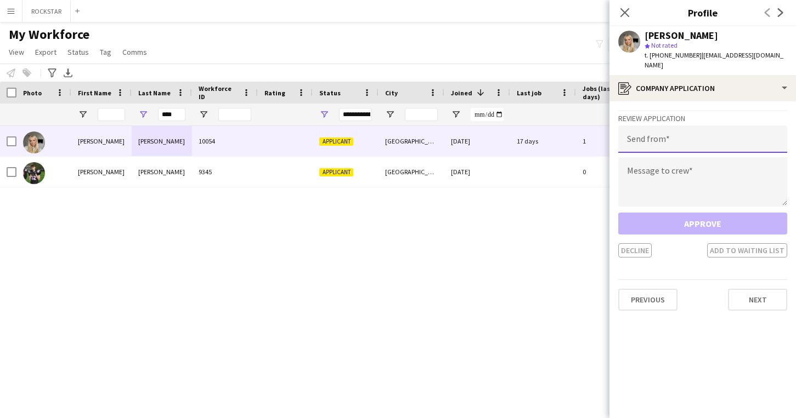
click at [707, 138] on input "email" at bounding box center [702, 139] width 169 height 27
type input "**********"
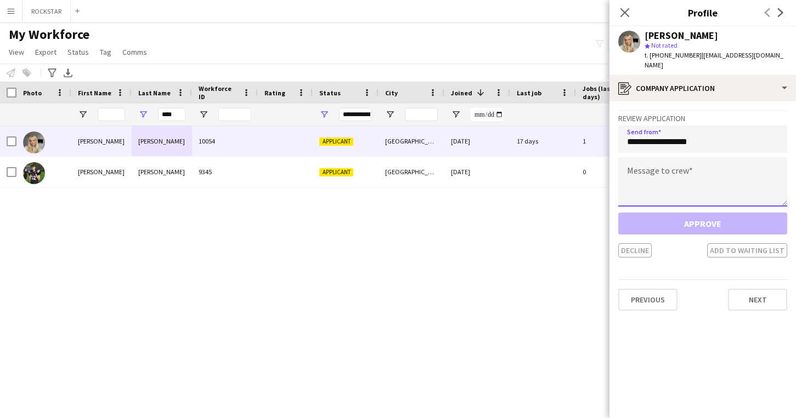
click at [703, 165] on textarea at bounding box center [702, 181] width 169 height 49
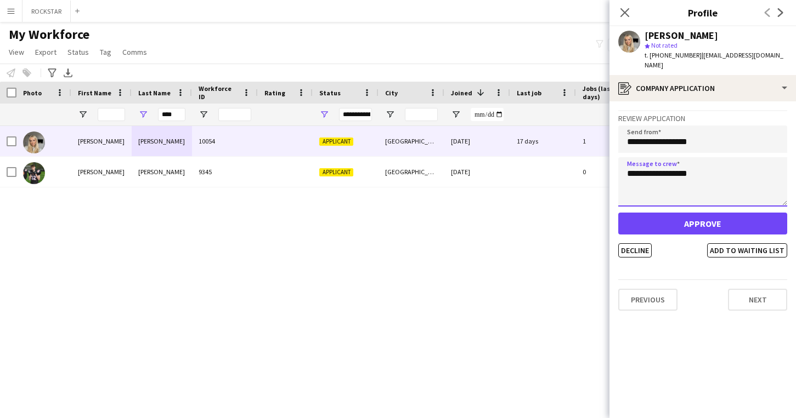
type textarea "**********"
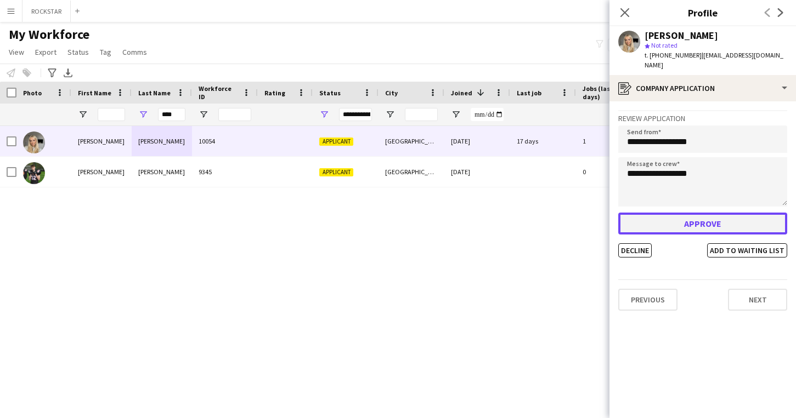
click at [718, 217] on button "Approve" at bounding box center [702, 224] width 169 height 22
